Goal: Task Accomplishment & Management: Manage account settings

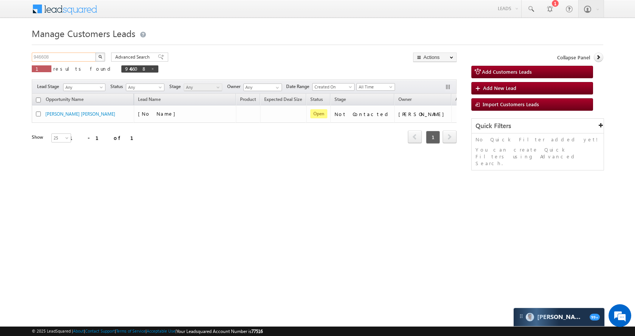
click at [69, 58] on input "946608" at bounding box center [64, 57] width 65 height 9
paste input "54380"
type input "954380"
click at [101, 56] on img "button" at bounding box center [100, 57] width 4 height 4
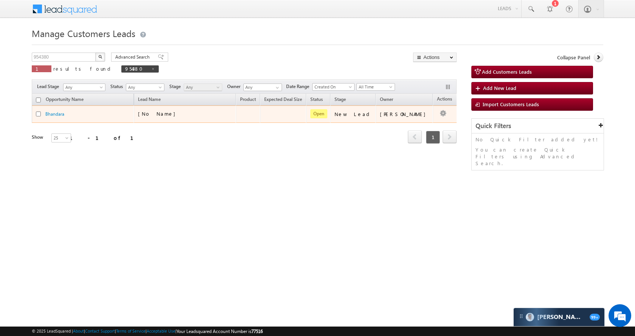
click at [433, 109] on td "Edit Change Owner Change Stage Add Activity Add Task Delete" at bounding box center [448, 114] width 31 height 17
click at [440, 112] on button "button" at bounding box center [444, 114] width 8 height 8
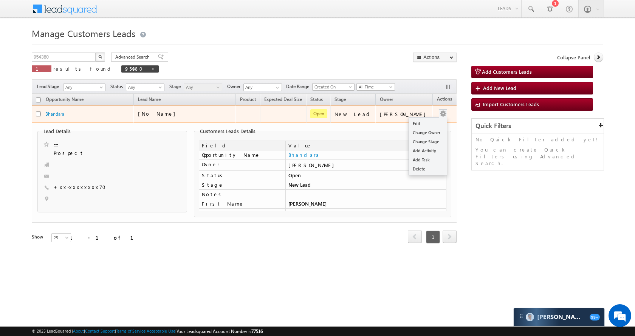
click at [440, 111] on button "button" at bounding box center [444, 114] width 8 height 8
click at [426, 121] on link "Edit" at bounding box center [428, 123] width 38 height 9
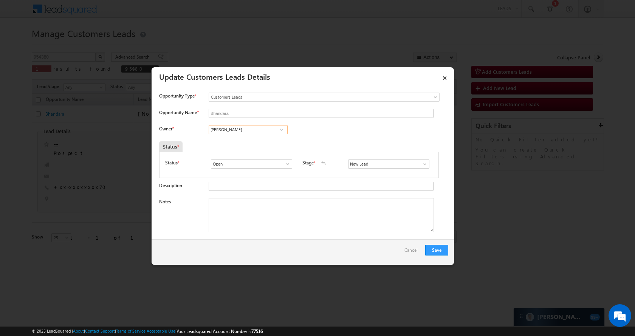
click at [264, 131] on input "[PERSON_NAME]" at bounding box center [248, 129] width 79 height 9
paste input "[PERSON_NAME] [PERSON_NAME]"
click at [253, 143] on span "[EMAIL_ADDRESS][PERSON_NAME][DOMAIN_NAME]" at bounding box center [246, 144] width 68 height 6
type input "[PERSON_NAME] [PERSON_NAME]"
click at [422, 166] on span at bounding box center [425, 164] width 8 height 6
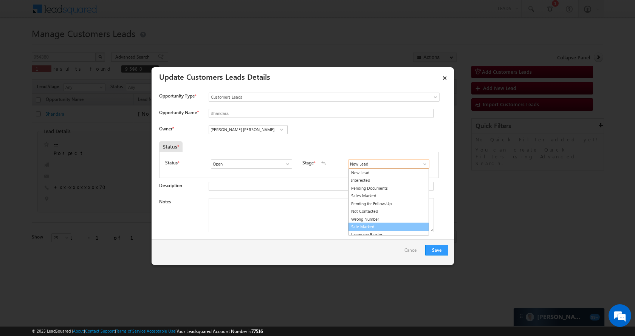
click at [377, 226] on link "Sale Marked" at bounding box center [388, 227] width 81 height 9
type input "Sale Marked"
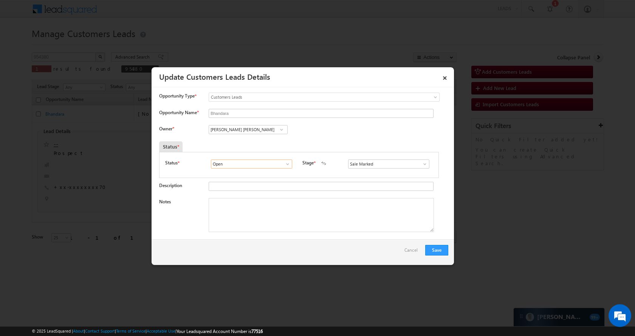
click at [277, 160] on input "Open" at bounding box center [251, 164] width 81 height 9
click at [432, 250] on button "Save" at bounding box center [437, 250] width 23 height 11
